Goal: Communication & Community: Answer question/provide support

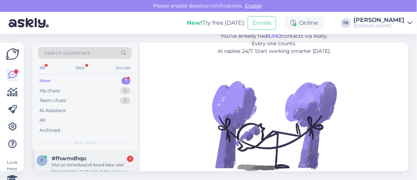
click at [99, 161] on div "Mul on kinkekaardi kood ikka veel broneeringu saatuses ja ma ei saa uut broneer…" at bounding box center [93, 167] width 82 height 13
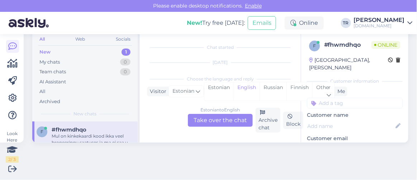
scroll to position [15, 0]
click at [221, 85] on div "Estonian" at bounding box center [218, 91] width 29 height 18
click at [222, 122] on div "Estonian to Estonian Take over the chat" at bounding box center [220, 120] width 65 height 13
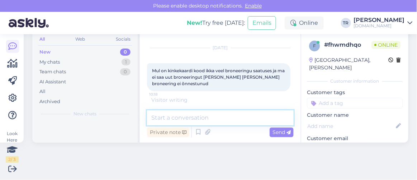
click at [201, 117] on textarea at bounding box center [220, 117] width 147 height 15
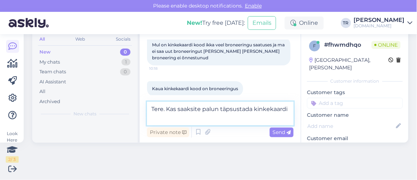
scroll to position [48, 0]
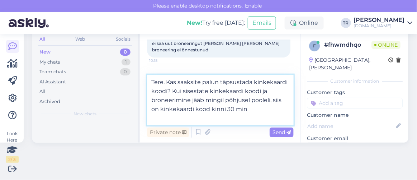
type textarea "Tere. Kas saaksite palun täpsustada kinkekaardi koodi? Kui sisestate kinkekaard…"
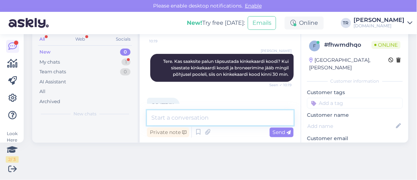
scroll to position [122, 0]
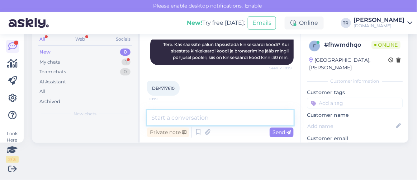
click at [190, 113] on textarea at bounding box center [220, 117] width 147 height 15
type textarea "Millal koodi viimati proovisite sisestada?"
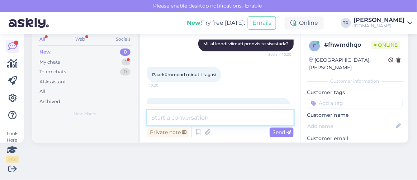
scroll to position [221, 0]
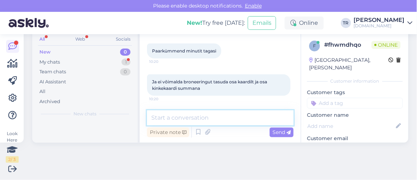
click at [188, 112] on textarea at bounding box center [220, 117] width 147 height 15
click at [189, 117] on textarea at bounding box center [220, 117] width 147 height 15
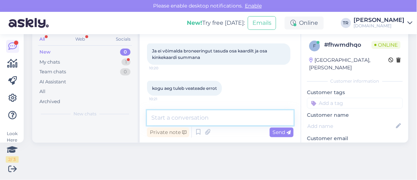
scroll to position [282, 0]
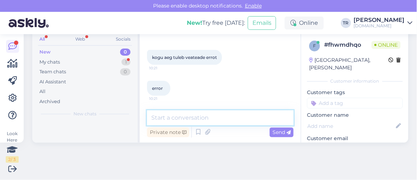
type textarea "M"
type textarea "Palun täpsustage milline error?"
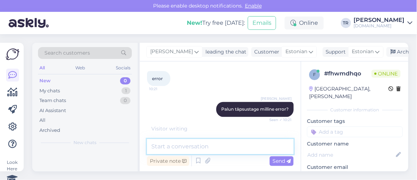
scroll to position [28, 0]
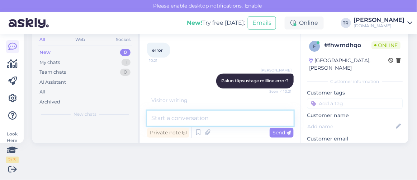
click at [218, 120] on textarea at bounding box center [220, 117] width 147 height 15
drag, startPoint x: 217, startPoint y: 119, endPoint x: 212, endPoint y: 119, distance: 4.7
click at [216, 119] on textarea at bounding box center [220, 117] width 147 height 15
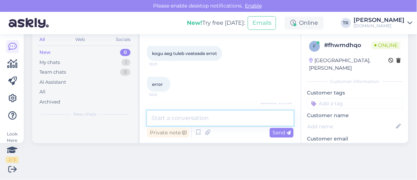
scroll to position [313, 0]
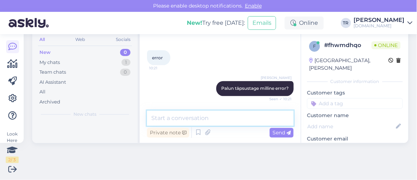
click at [239, 119] on textarea at bounding box center [220, 117] width 147 height 15
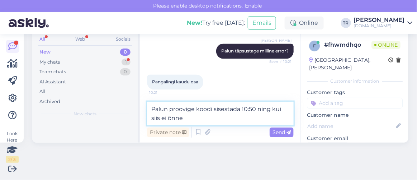
scroll to position [390, 0]
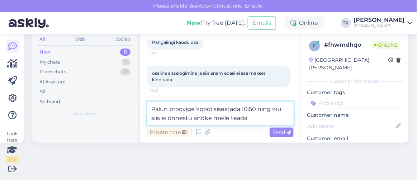
type textarea "Palun proovige koodi sisestada 10:50 ning kui siis ei õnnestu andke meile teada."
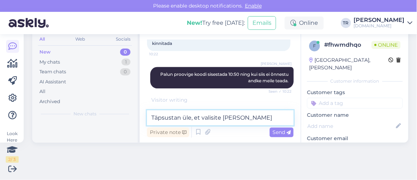
scroll to position [427, 0]
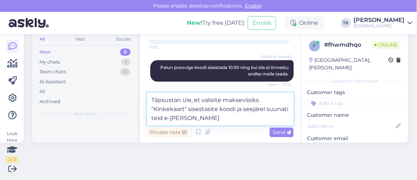
type textarea "Täpsustan üle, et valisite makseviisiks "Kinkekaart" sisestasite koodi ja seejä…"
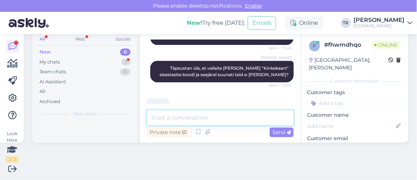
scroll to position [487, 0]
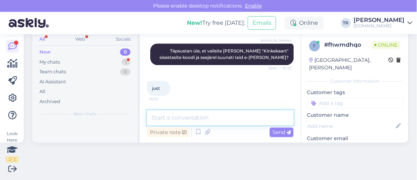
click at [227, 119] on textarea at bounding box center [220, 117] width 147 height 15
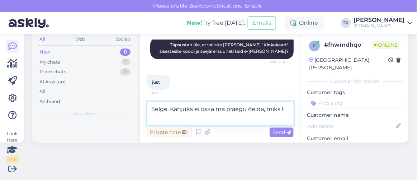
scroll to position [494, 0]
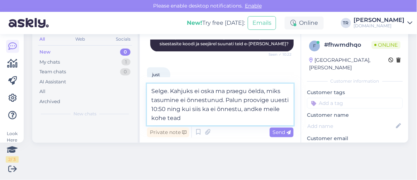
type textarea "Selge. Kahjuks ei oska ma praegu öelda, miks tasumine ei õnnestunud. Palun proo…"
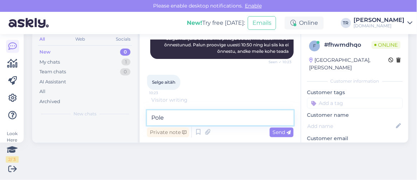
scroll to position [569, 0]
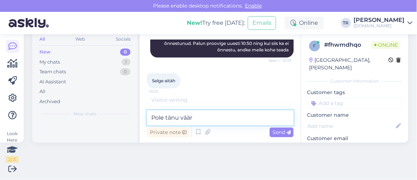
type textarea "Pole tänu väärt"
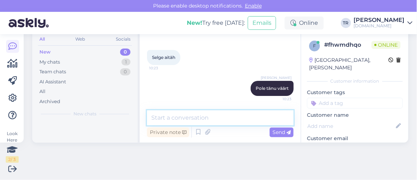
scroll to position [28, 0]
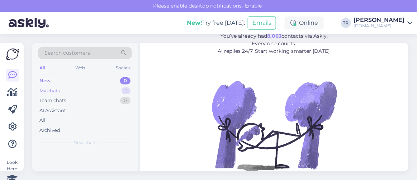
click at [53, 88] on div "My chats" at bounding box center [49, 90] width 20 height 7
drag, startPoint x: 99, startPoint y: 154, endPoint x: 105, endPoint y: 151, distance: 6.5
click at [99, 153] on div "f #fhwmdhqo Pole tänu väärt Aug 28 10:23" at bounding box center [84, 163] width 105 height 26
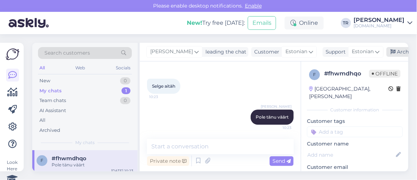
click at [398, 50] on div "Archive chat" at bounding box center [409, 52] width 45 height 10
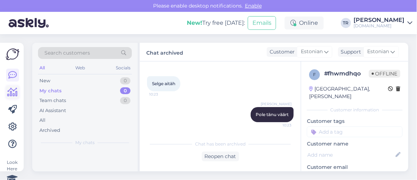
click at [13, 96] on icon at bounding box center [13, 92] width 10 height 9
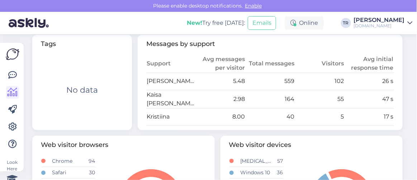
scroll to position [391, 0]
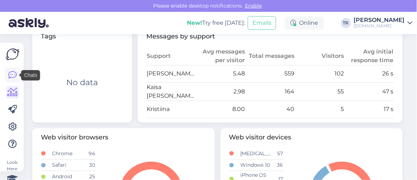
click at [13, 75] on icon at bounding box center [12, 75] width 9 height 9
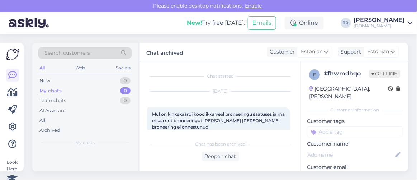
scroll to position [595, 0]
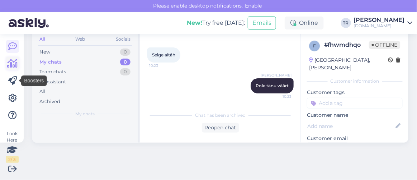
click at [13, 65] on icon at bounding box center [13, 63] width 10 height 9
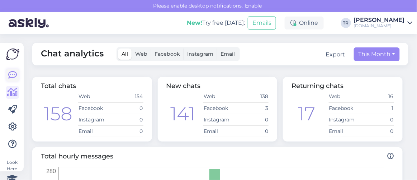
click at [9, 72] on icon at bounding box center [12, 75] width 9 height 9
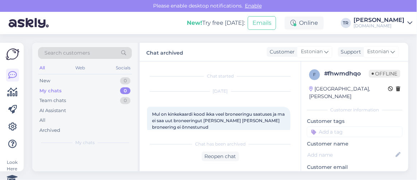
scroll to position [595, 0]
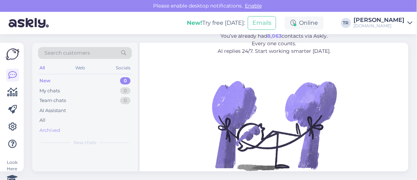
click at [55, 128] on div "Archived" at bounding box center [49, 130] width 21 height 7
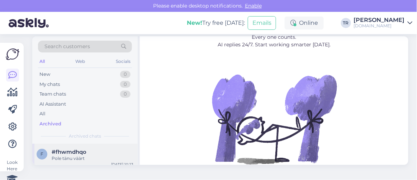
scroll to position [10, 0]
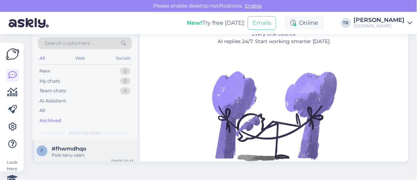
click at [78, 150] on span "#fhwmdhqo" at bounding box center [69, 148] width 35 height 6
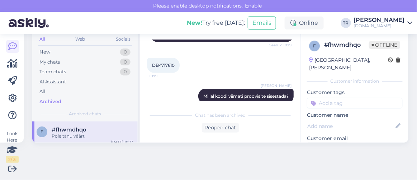
scroll to position [138, 0]
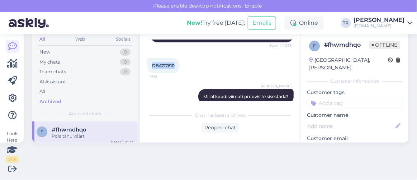
drag, startPoint x: 176, startPoint y: 71, endPoint x: 147, endPoint y: 74, distance: 29.1
click at [147, 73] on div "DB4717610 10:19" at bounding box center [163, 65] width 33 height 15
copy span "DB4717610"
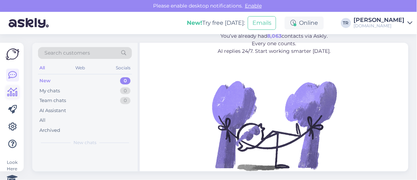
click at [12, 95] on icon at bounding box center [13, 92] width 10 height 9
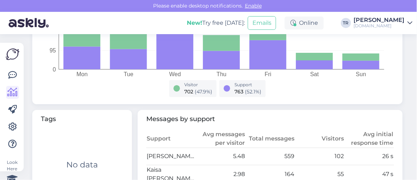
scroll to position [358, 0]
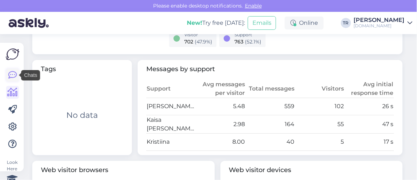
click at [10, 74] on icon at bounding box center [12, 75] width 9 height 9
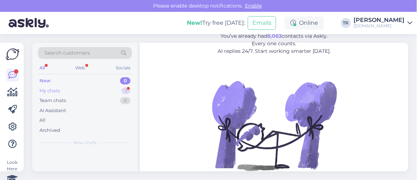
click at [86, 86] on div "My chats 1" at bounding box center [85, 91] width 94 height 10
click at [95, 161] on div "Aitäh" at bounding box center [93, 164] width 82 height 6
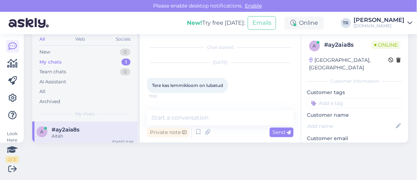
scroll to position [232, 0]
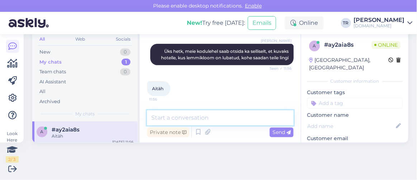
click at [216, 114] on textarea at bounding box center [220, 117] width 147 height 15
paste textarea "[URL][DOMAIN_NAME][DATE][DATE]"
type textarea "[URL][DOMAIN_NAME][DATE][DATE]"
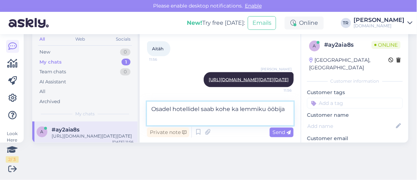
scroll to position [330, 0]
type textarea "Osadel hotellidel saab kohe ka lemmiku ööbijate [PERSON_NAME]."
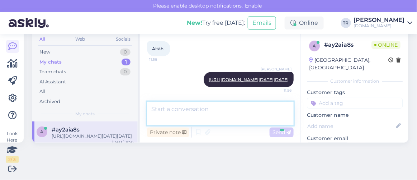
scroll to position [358, 0]
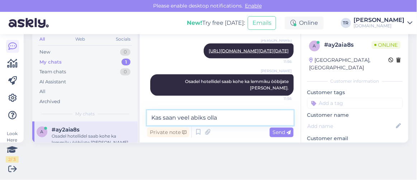
type textarea "Kas saan veel abiks olla?"
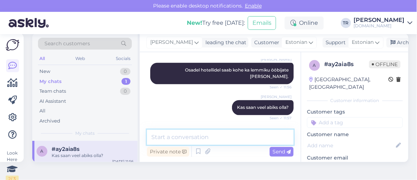
scroll to position [0, 0]
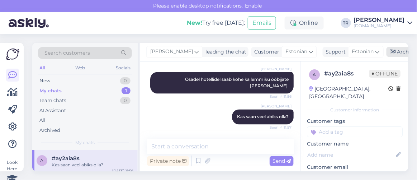
click at [393, 53] on icon at bounding box center [393, 52] width 5 height 5
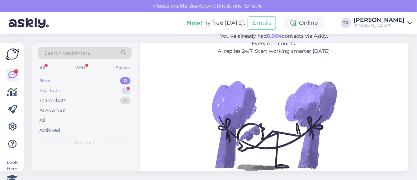
click at [71, 86] on div "My chats 1" at bounding box center [85, 91] width 94 height 10
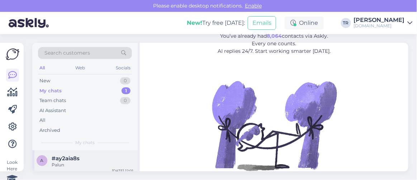
click at [76, 166] on div "Palun" at bounding box center [93, 164] width 82 height 6
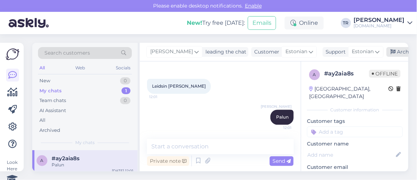
click at [391, 54] on icon at bounding box center [393, 52] width 5 height 5
